Goal: Task Accomplishment & Management: Manage account settings

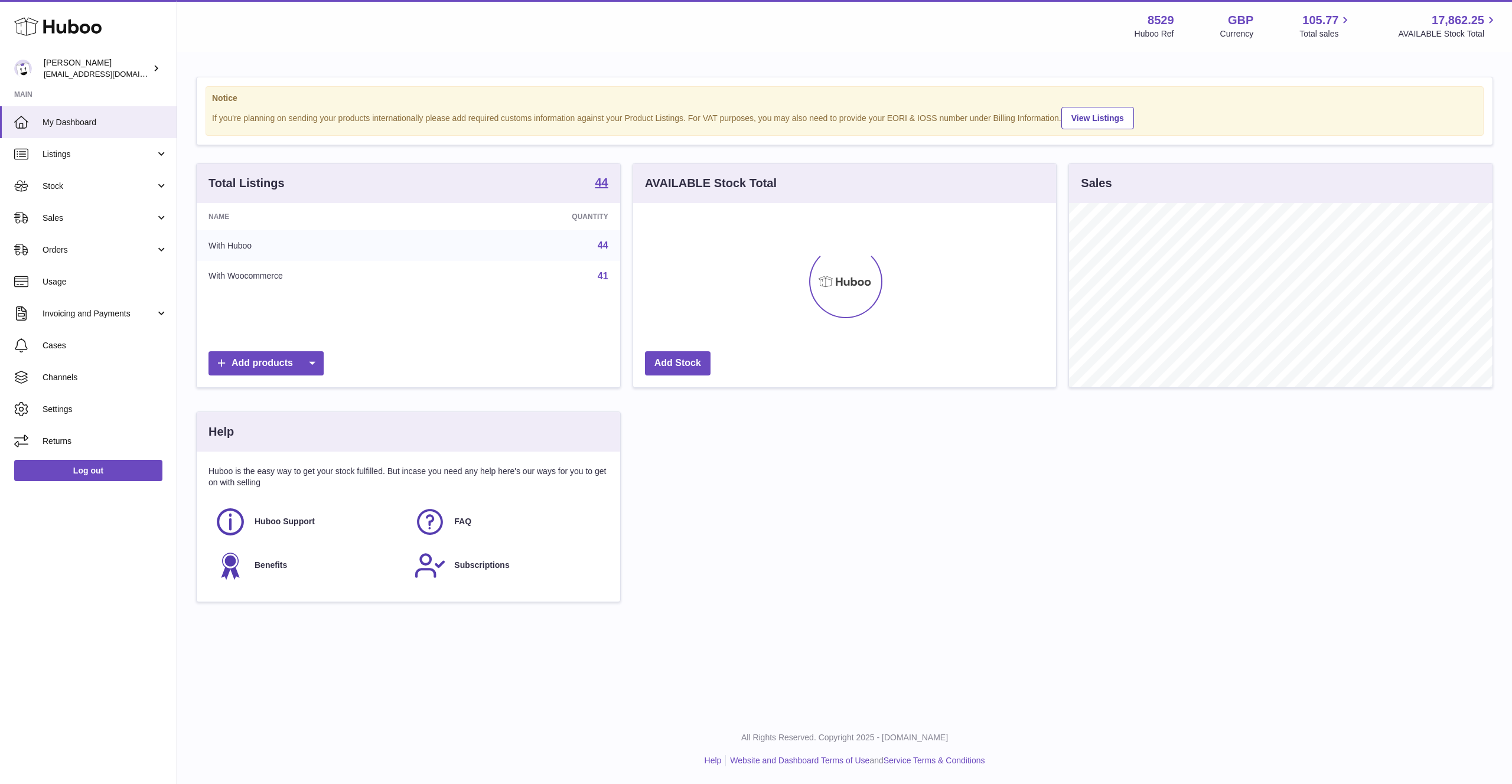
scroll to position [184, 424]
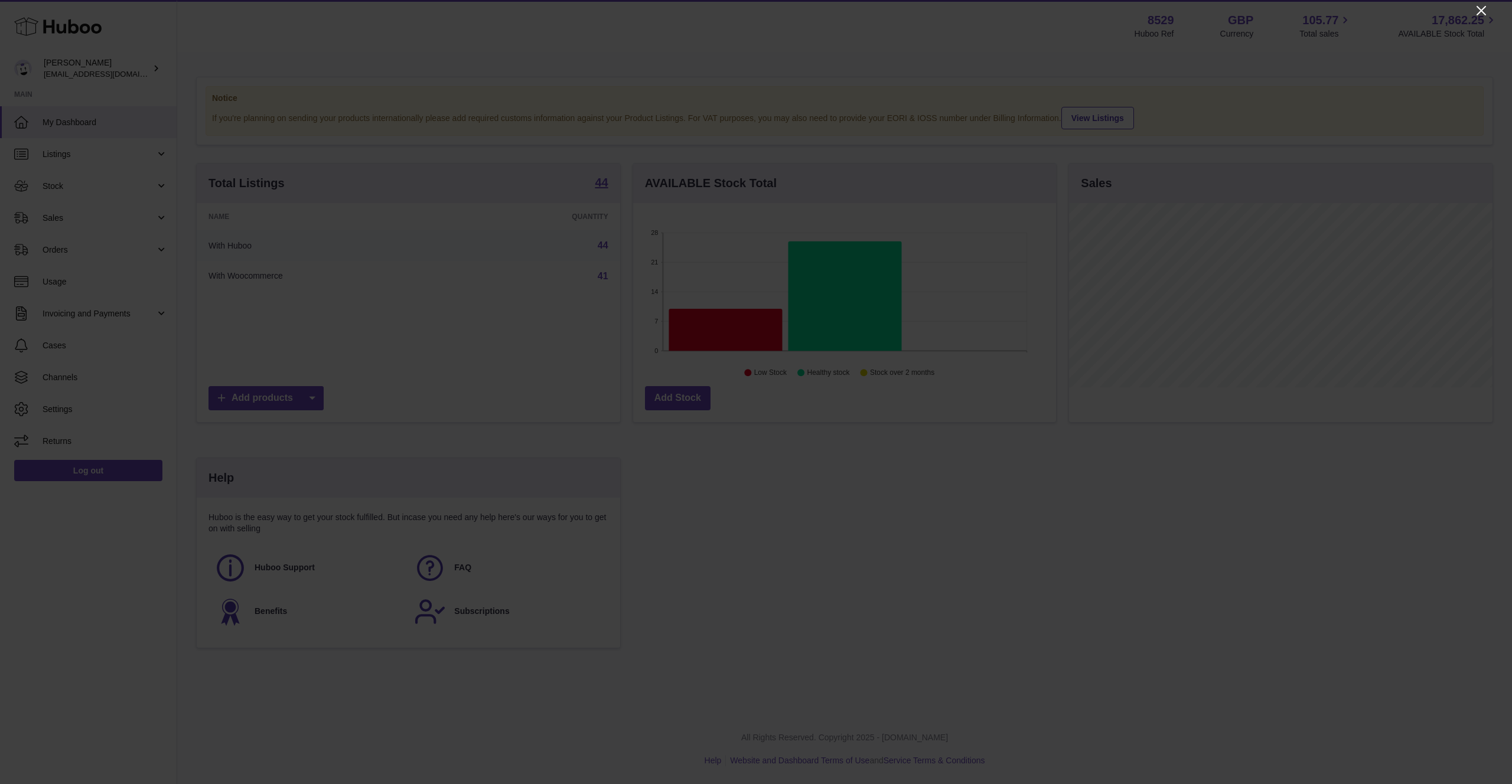
click at [1485, 12] on icon "Close" at bounding box center [1481, 11] width 14 height 14
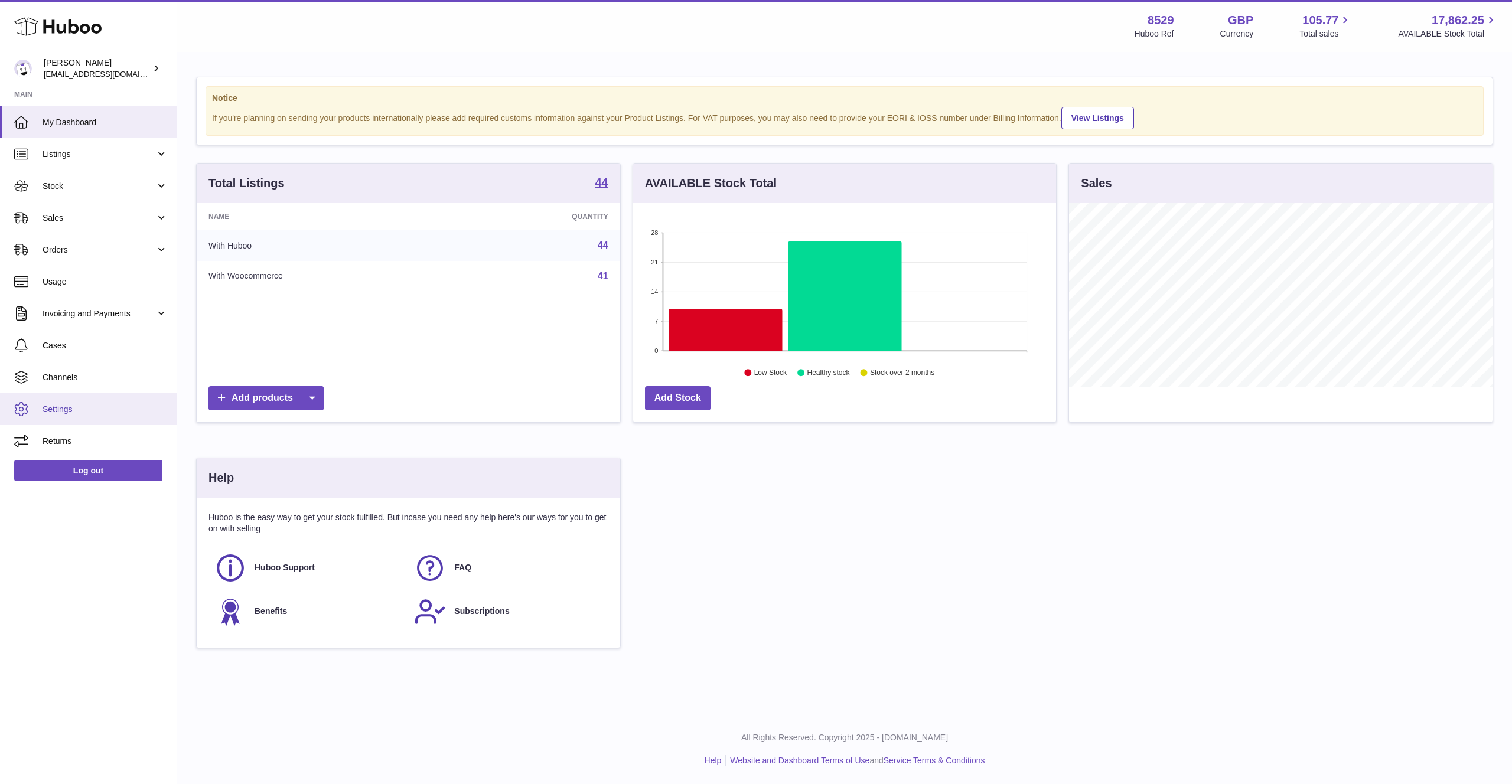
click at [95, 418] on link "Settings" at bounding box center [88, 409] width 177 height 32
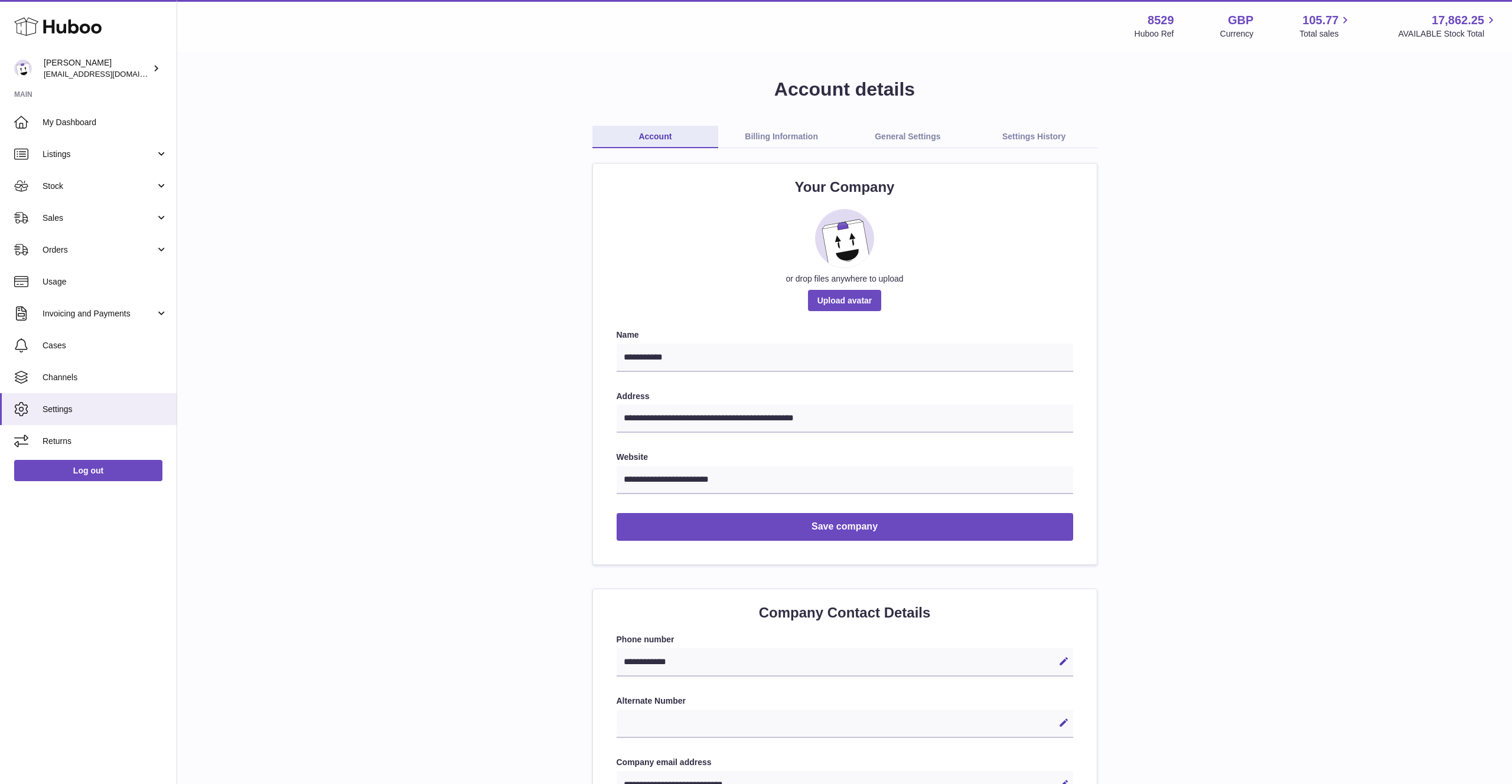
click at [781, 132] on link "Billing Information" at bounding box center [781, 137] width 126 height 23
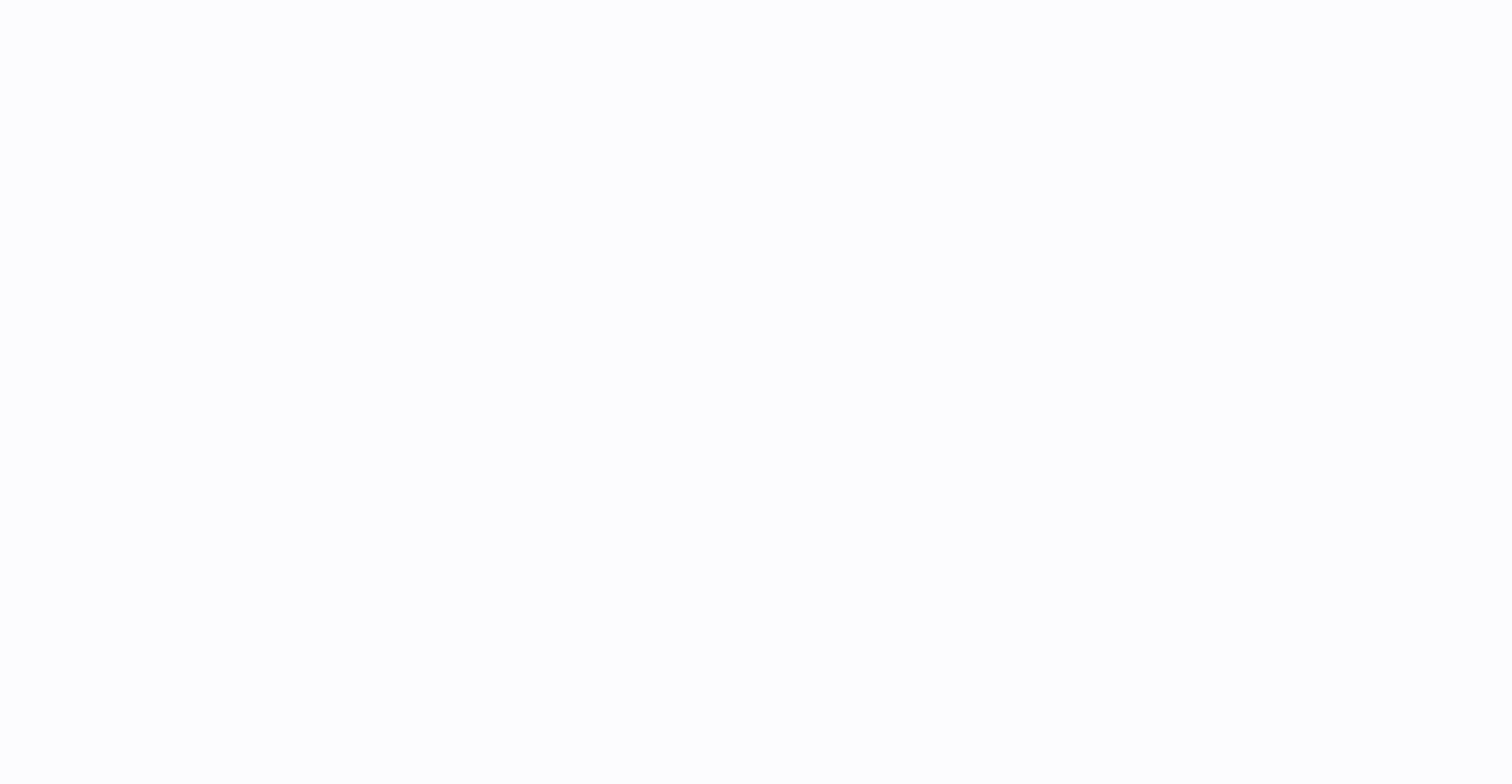
select select "**"
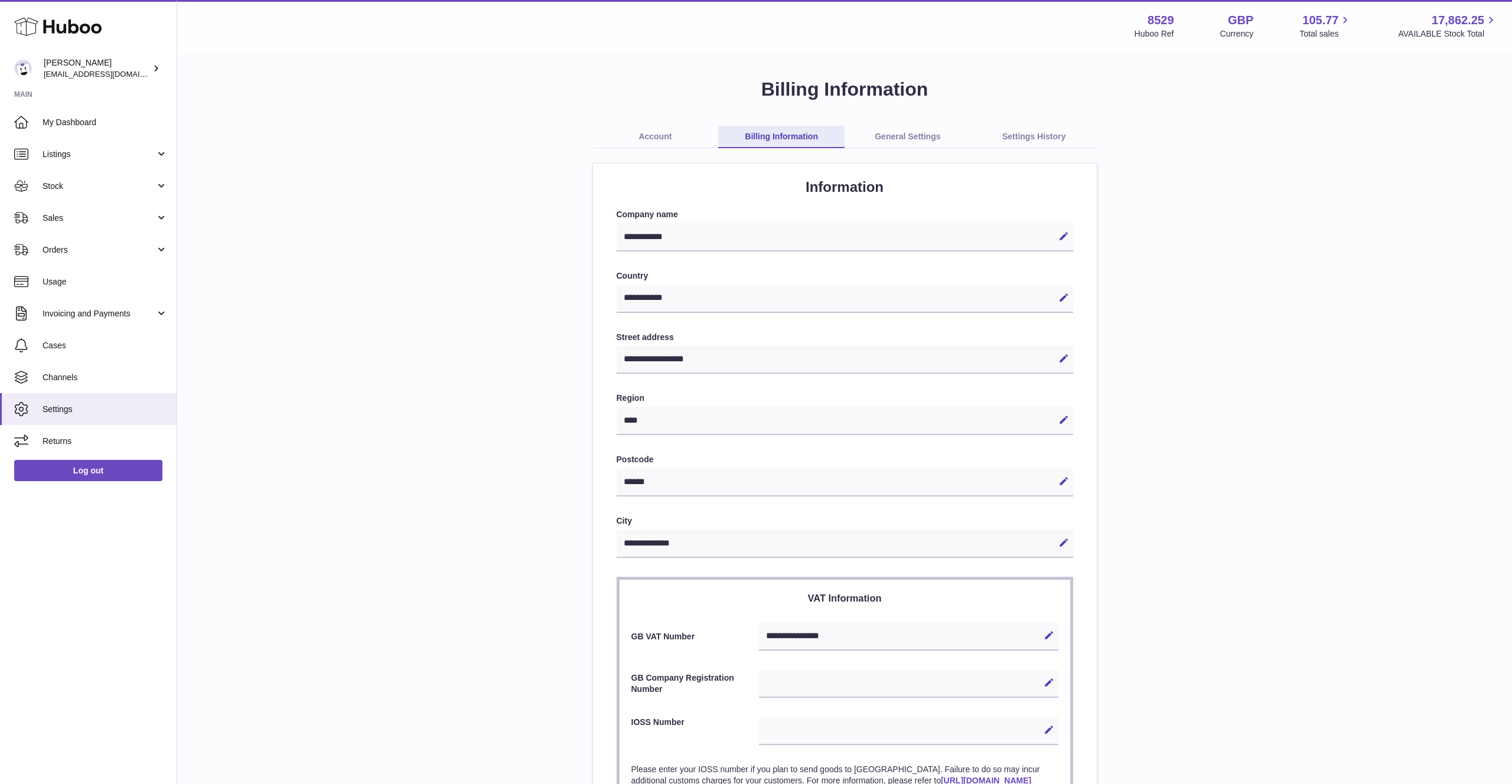
click at [915, 133] on link "General Settings" at bounding box center [908, 137] width 126 height 23
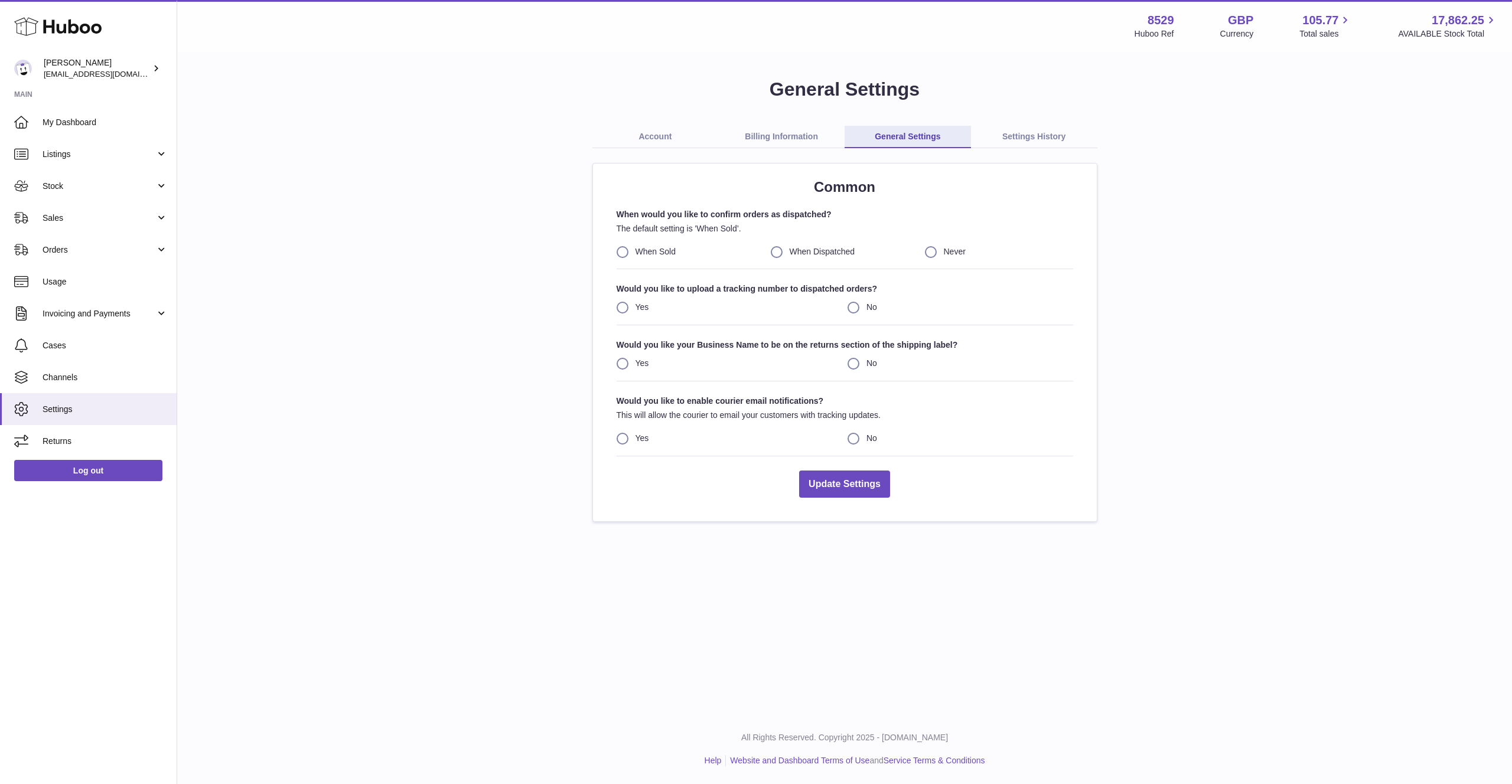
click at [1040, 129] on link "Settings History" at bounding box center [1034, 137] width 126 height 23
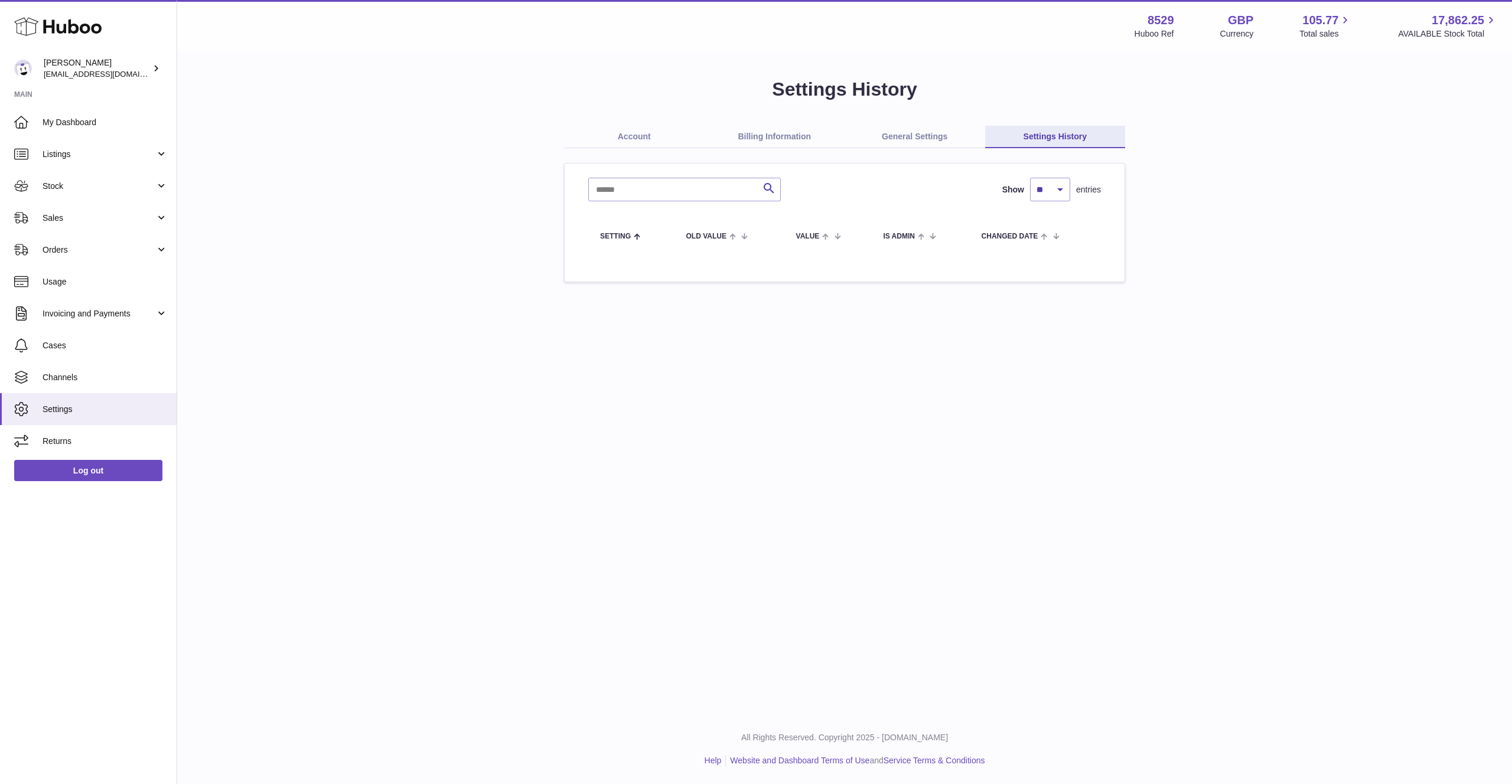
click at [634, 132] on link "Account" at bounding box center [634, 137] width 141 height 23
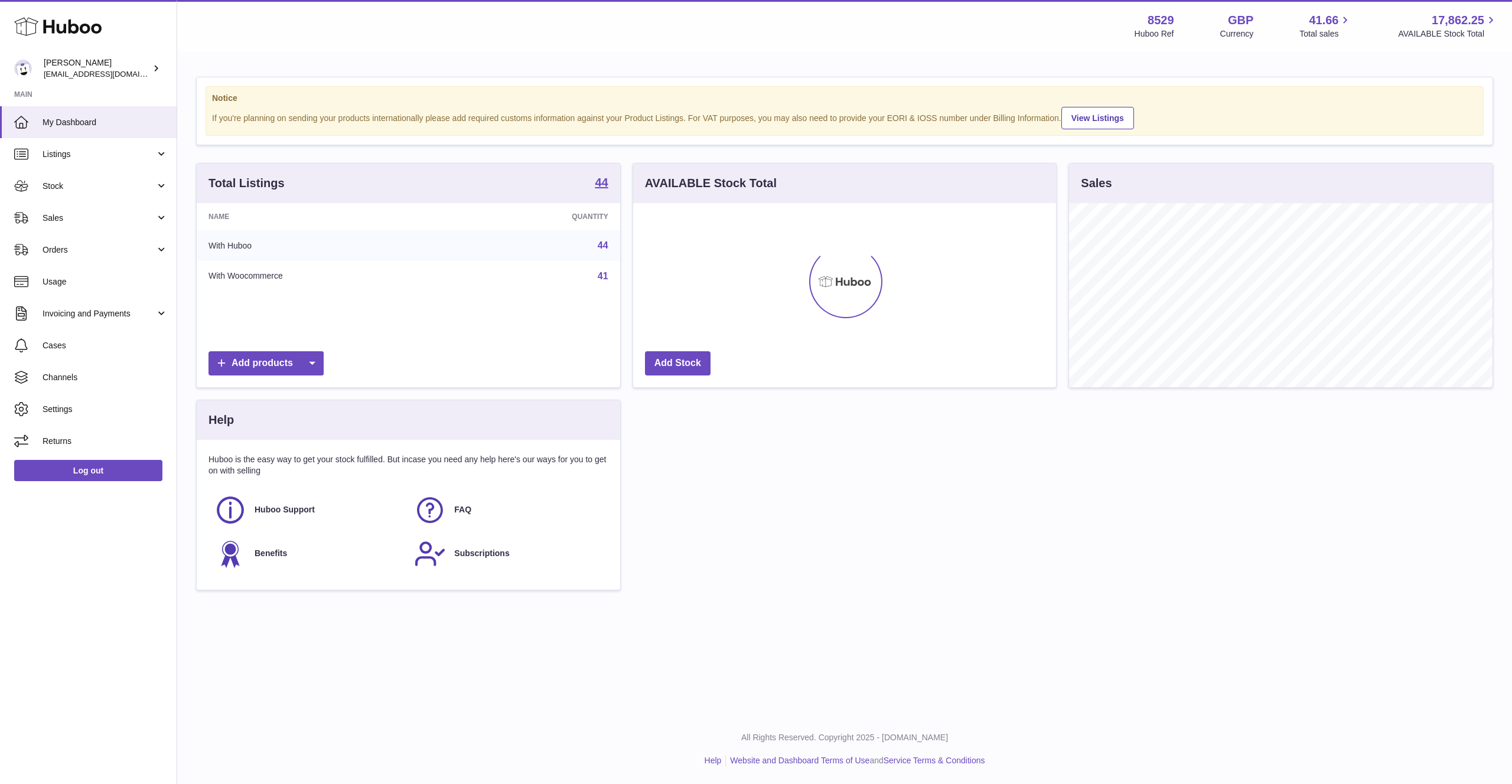
scroll to position [184, 424]
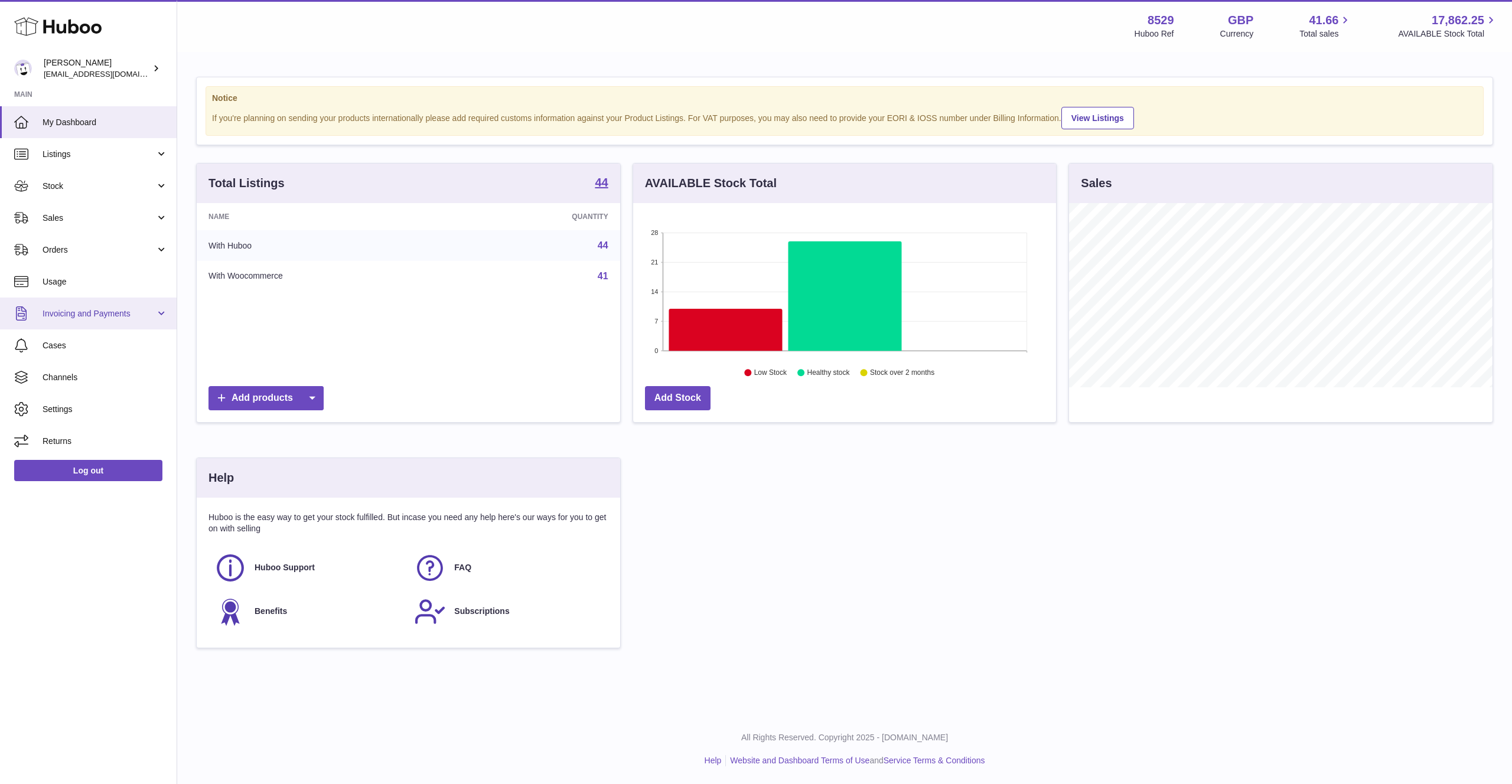
click at [163, 314] on link "Invoicing and Payments" at bounding box center [88, 313] width 177 height 32
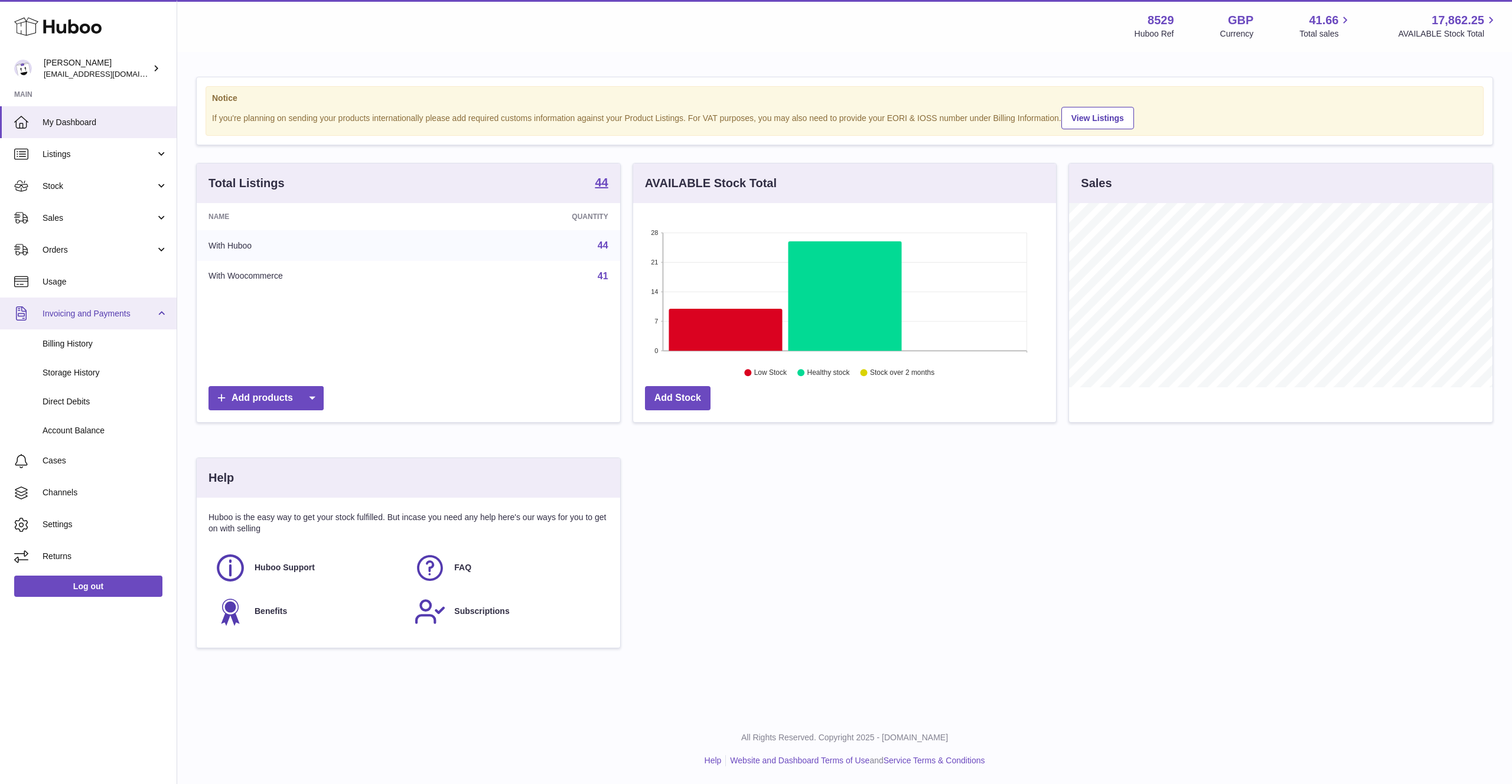
click at [163, 314] on link "Invoicing and Payments" at bounding box center [88, 313] width 177 height 32
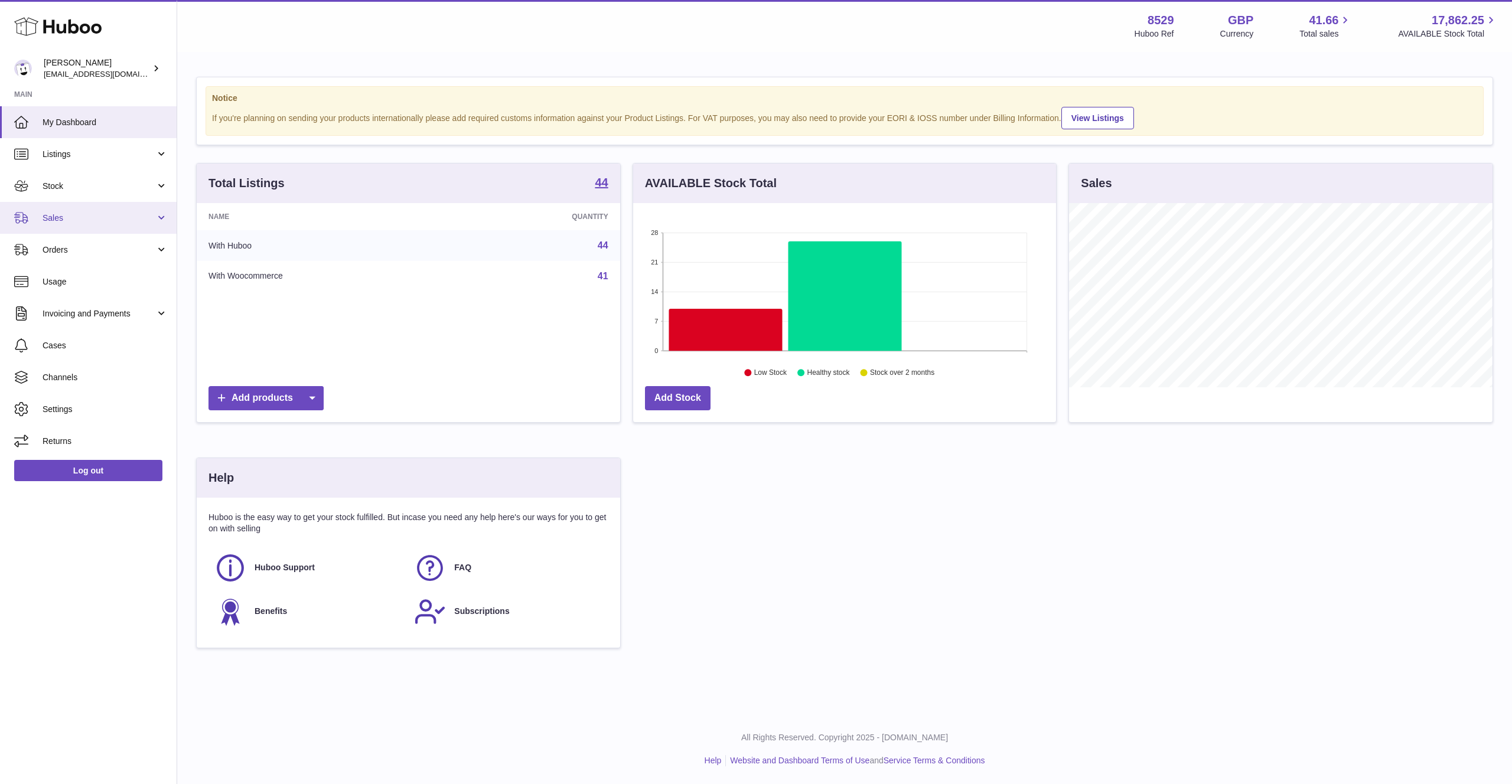
click at [168, 217] on link "Sales" at bounding box center [88, 218] width 177 height 32
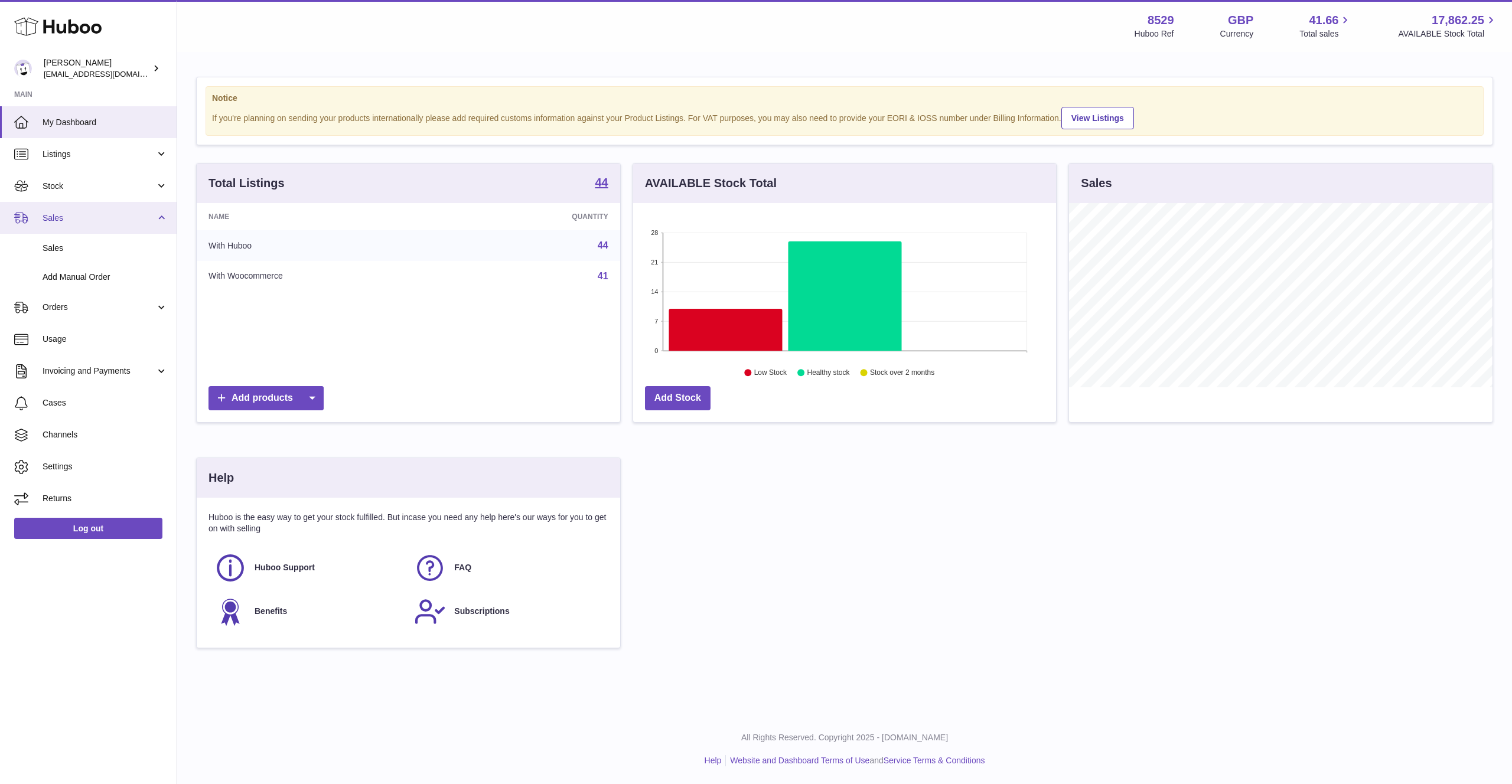
click at [168, 217] on link "Sales" at bounding box center [88, 218] width 177 height 32
